Goal: Task Accomplishment & Management: Manage account settings

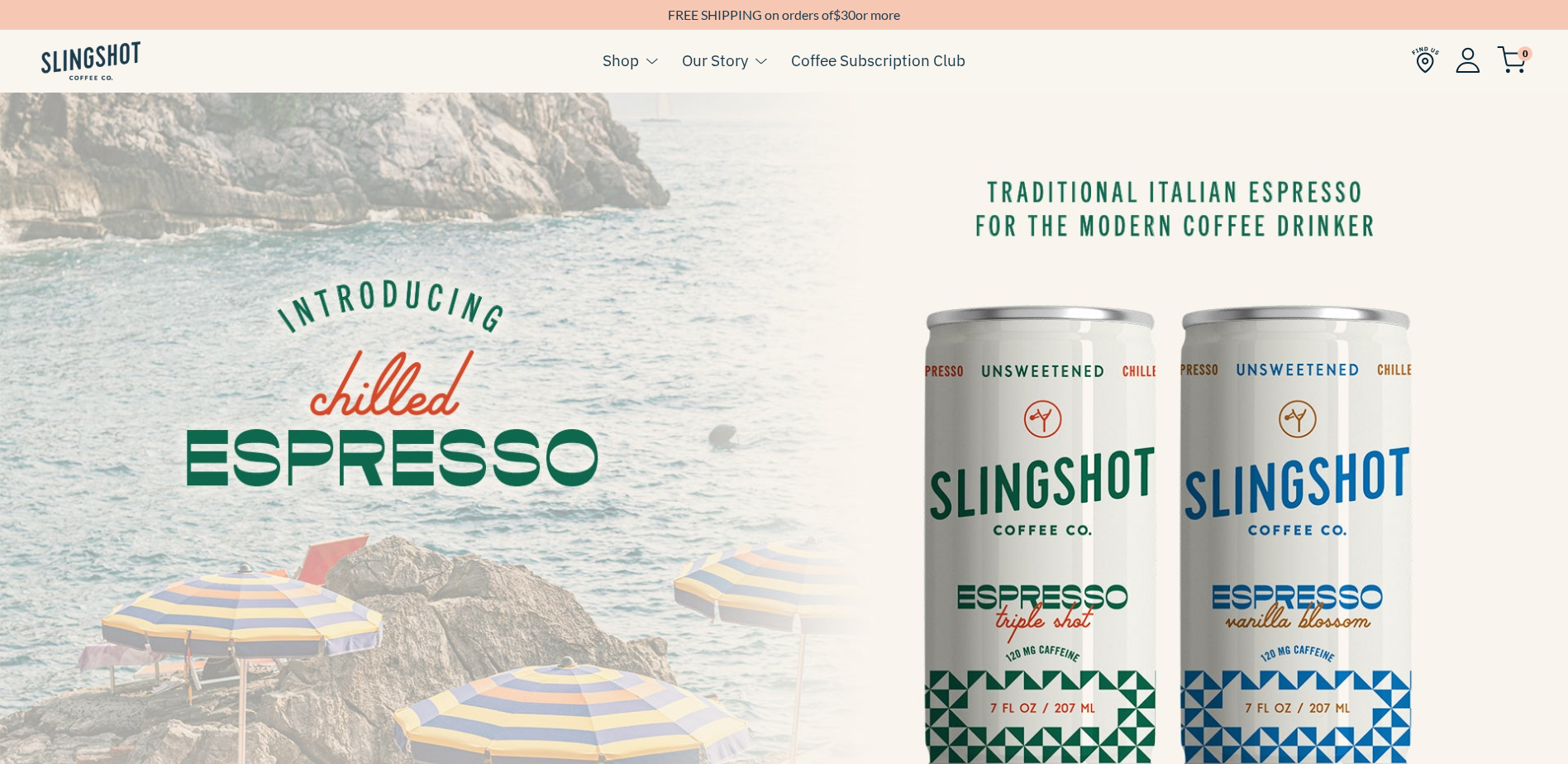
click at [1470, 35] on li "0" at bounding box center [1469, 61] width 114 height 64
click at [1471, 54] on img at bounding box center [1468, 59] width 25 height 26
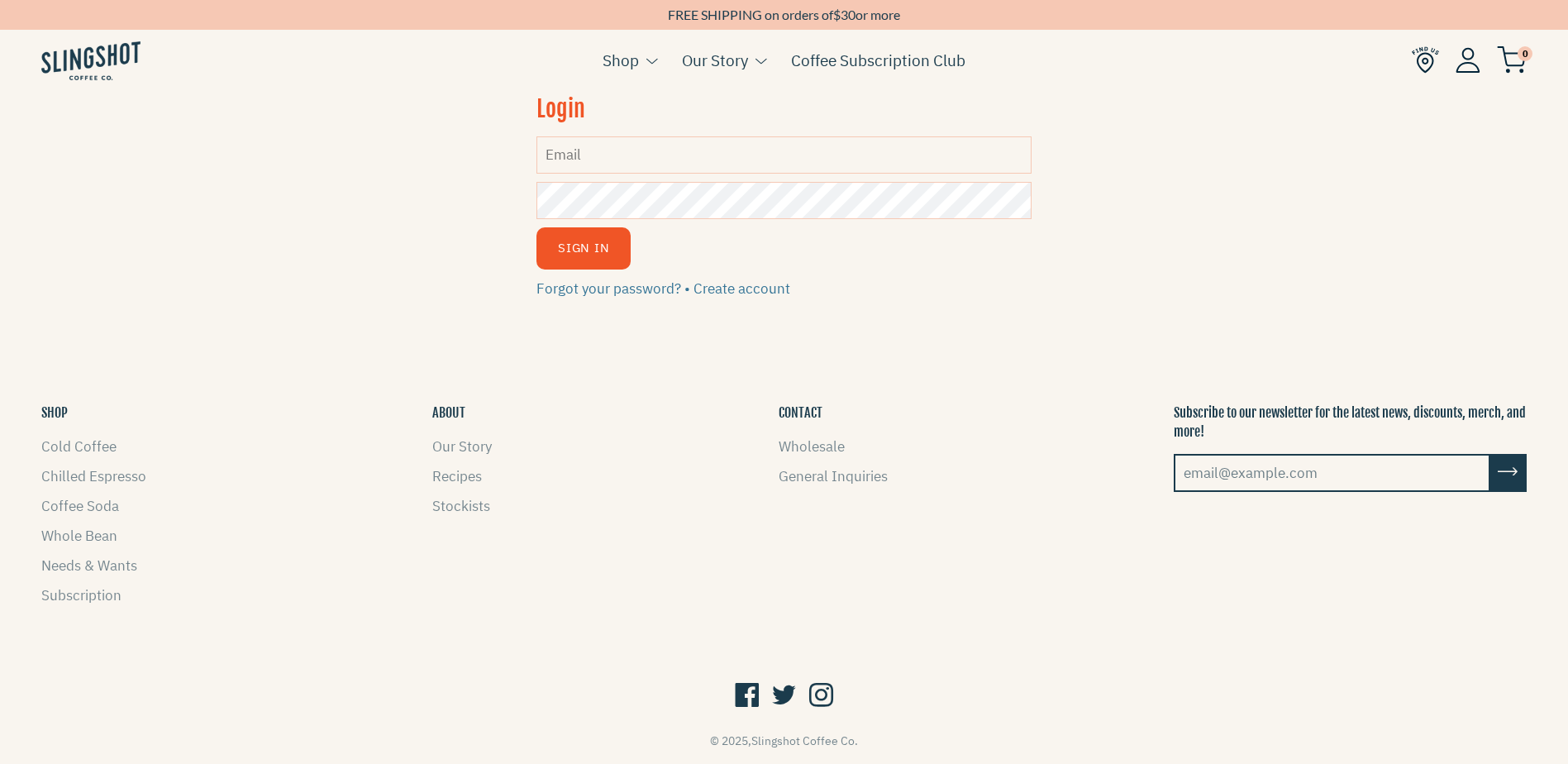
click at [618, 167] on input "Email" at bounding box center [784, 155] width 495 height 37
type input "[EMAIL_ADDRESS][DOMAIN_NAME]"
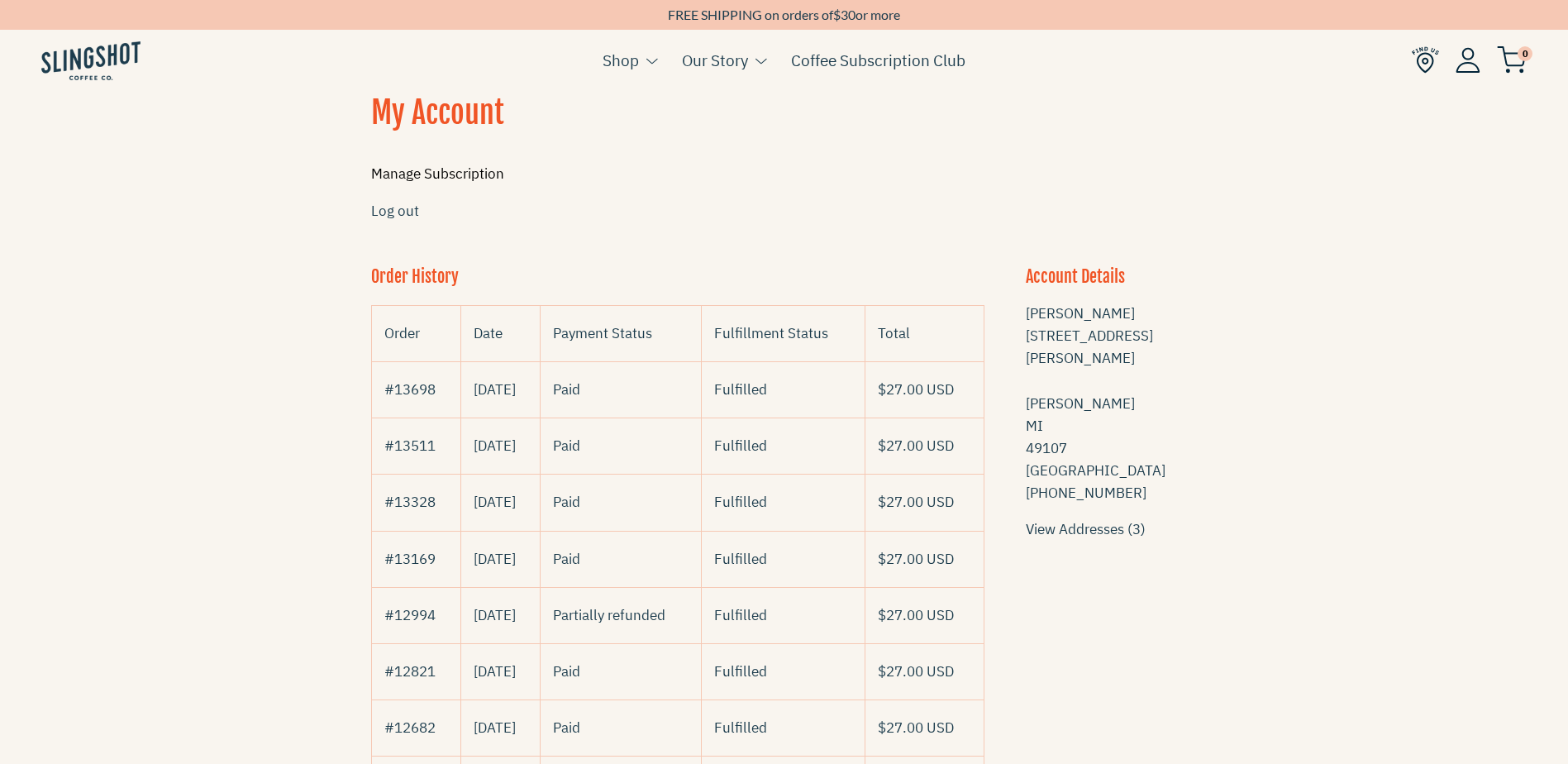
click at [479, 175] on link "Manage Subscription" at bounding box center [437, 173] width 133 height 18
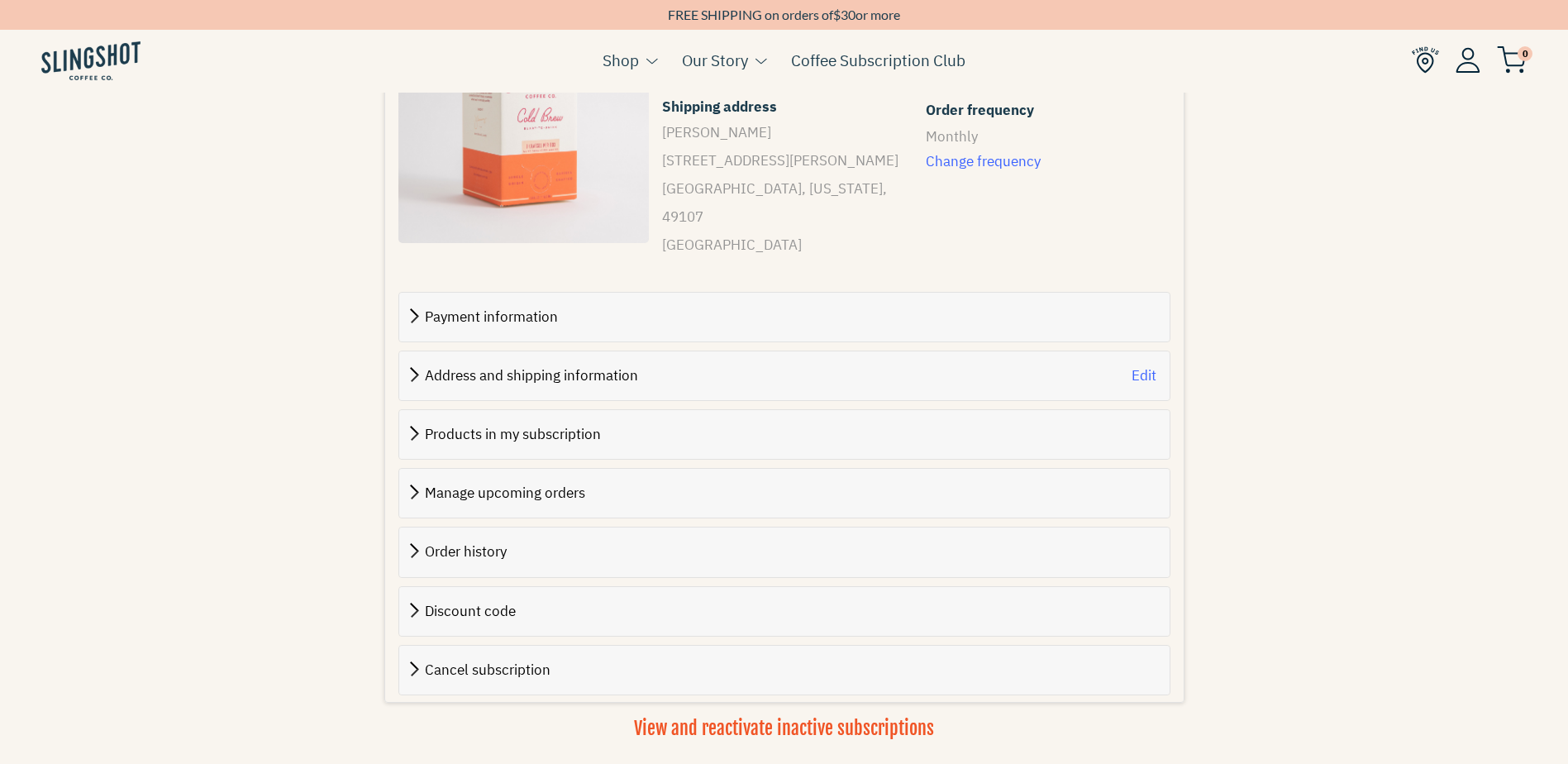
scroll to position [496, 0]
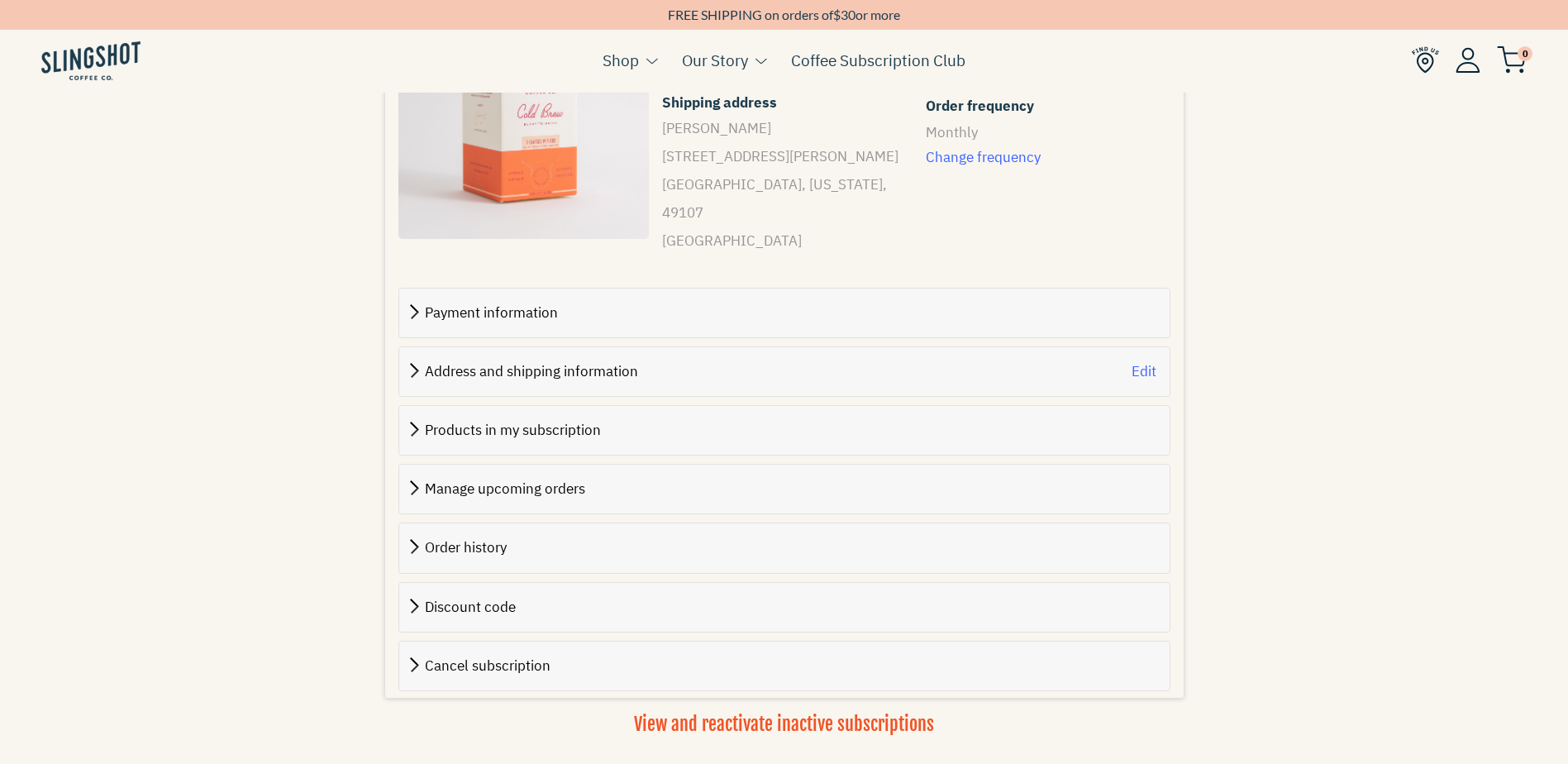
click at [454, 657] on span "Cancel subscription" at bounding box center [488, 666] width 126 height 18
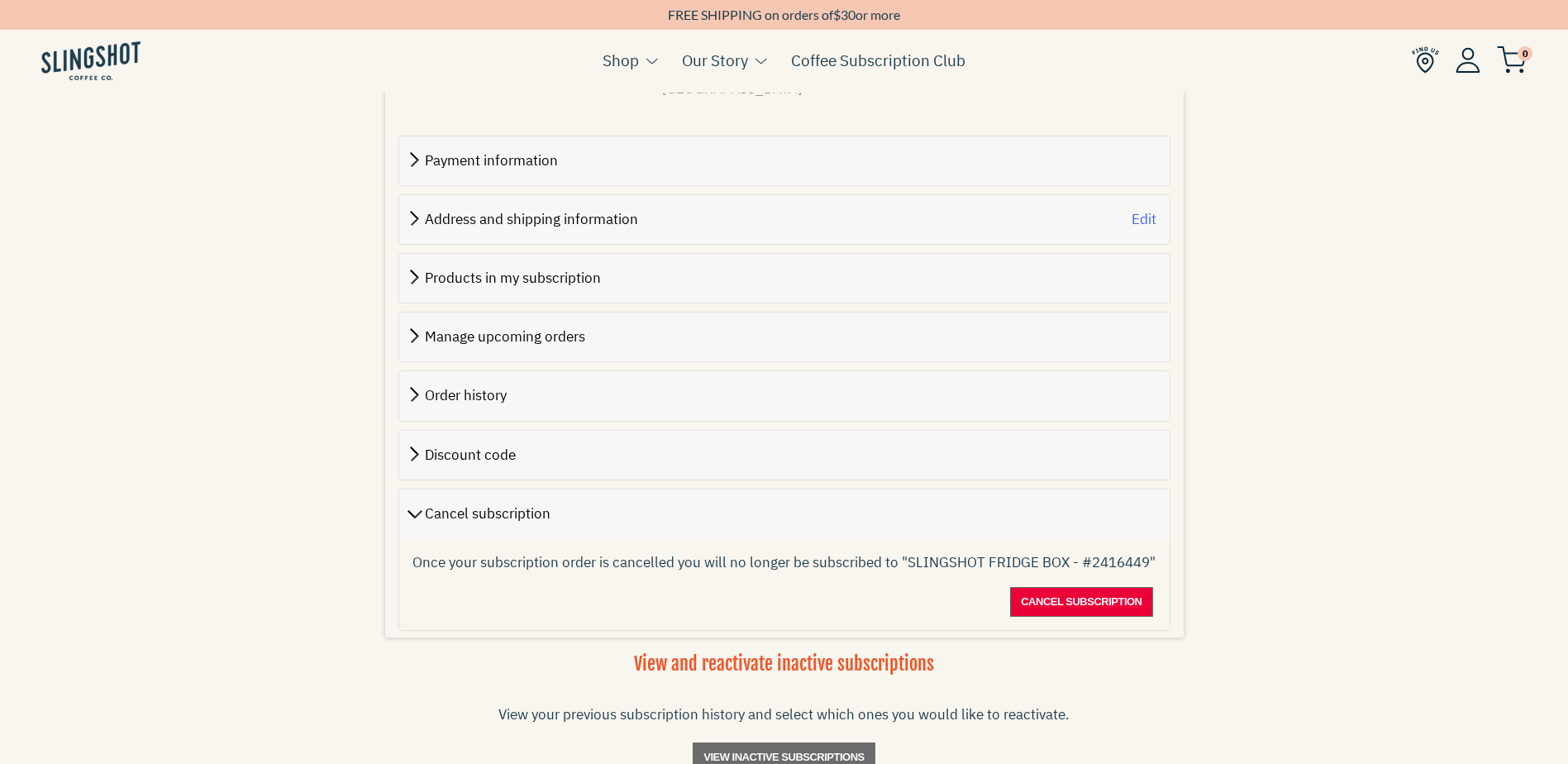
scroll to position [661, 0]
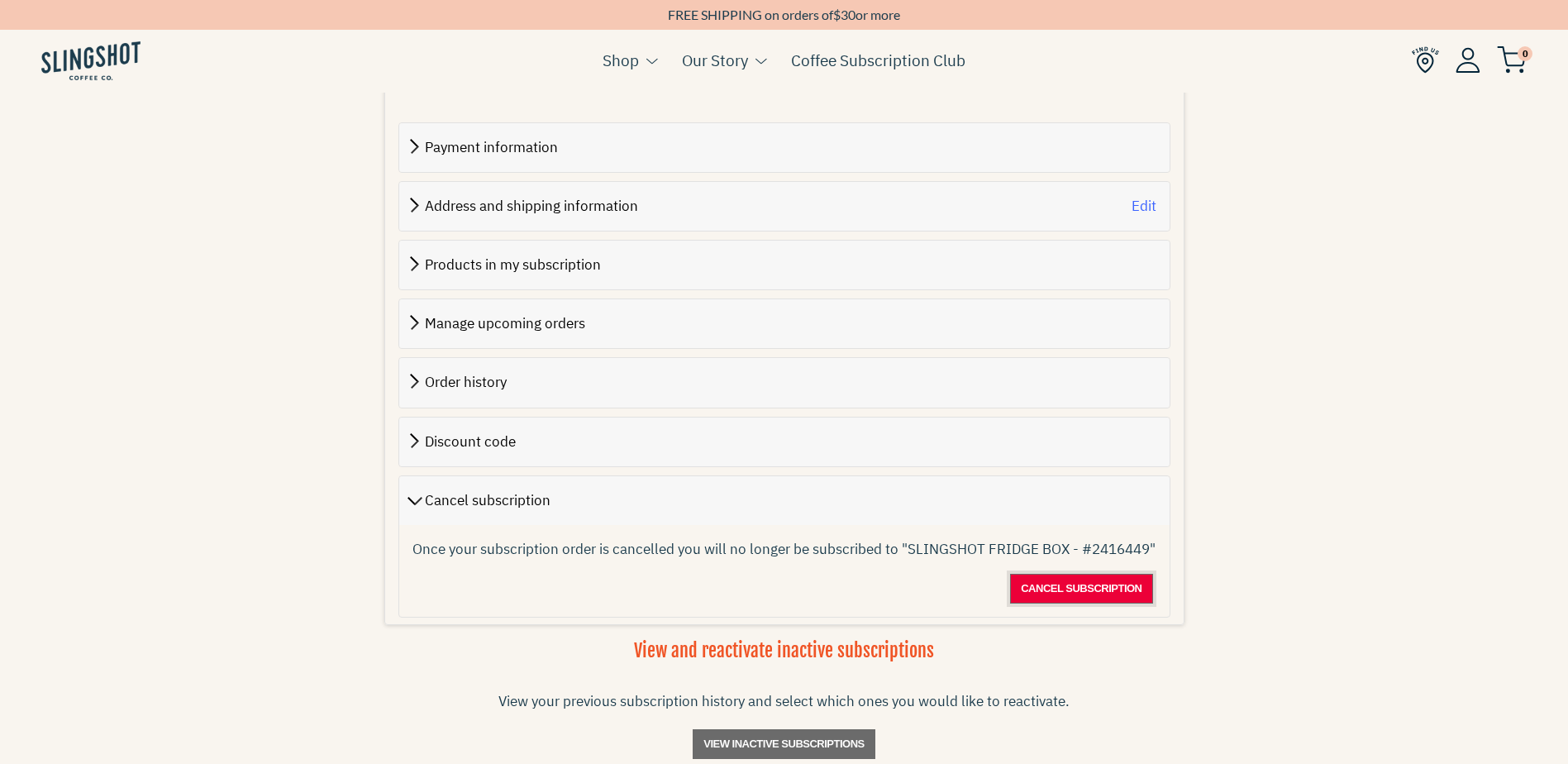
click at [1090, 579] on span "Cancel subscription" at bounding box center [1081, 588] width 121 height 20
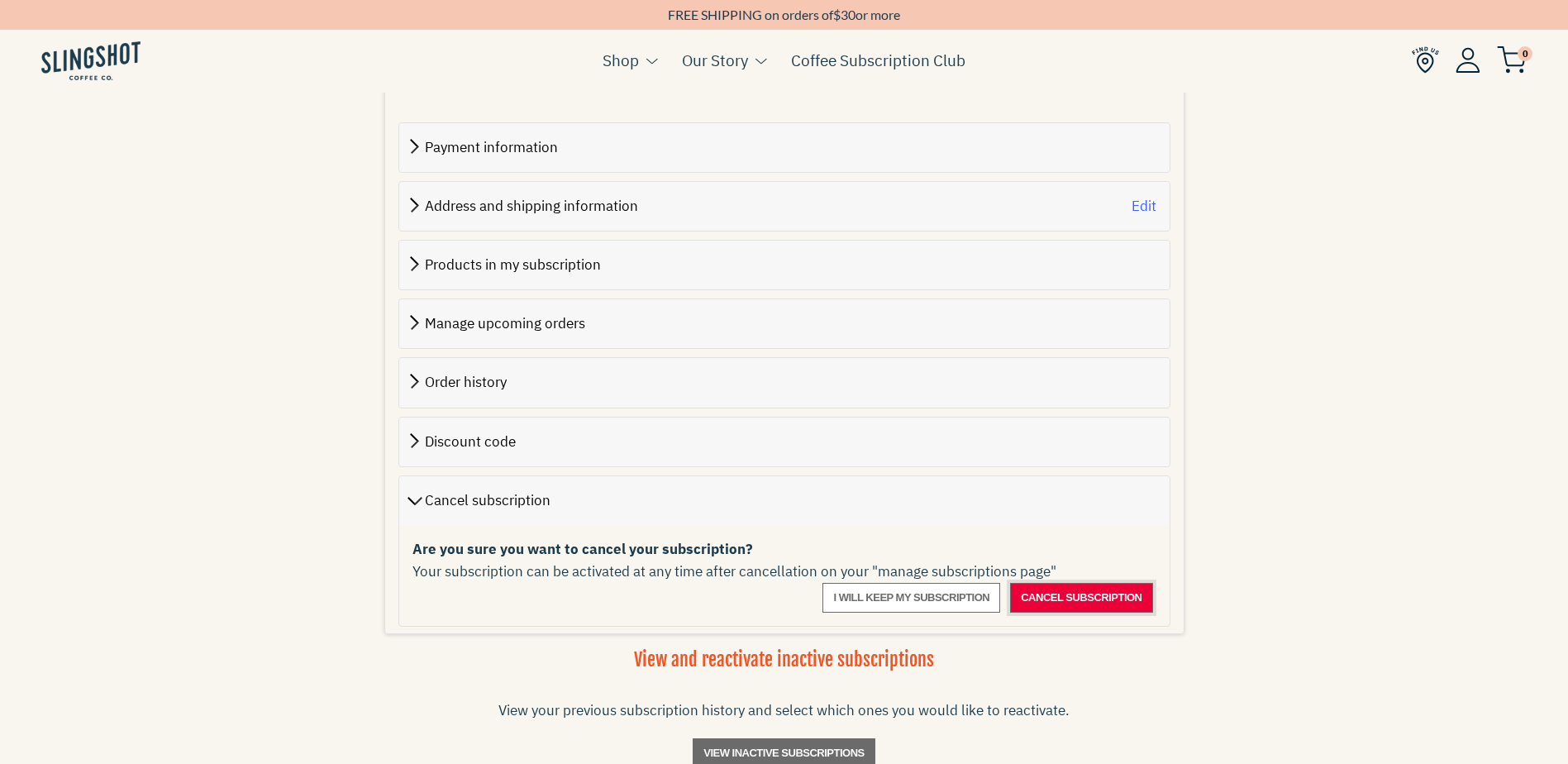
click at [1086, 587] on span "Cancel subscription" at bounding box center [1081, 597] width 121 height 20
